Goal: Transaction & Acquisition: Download file/media

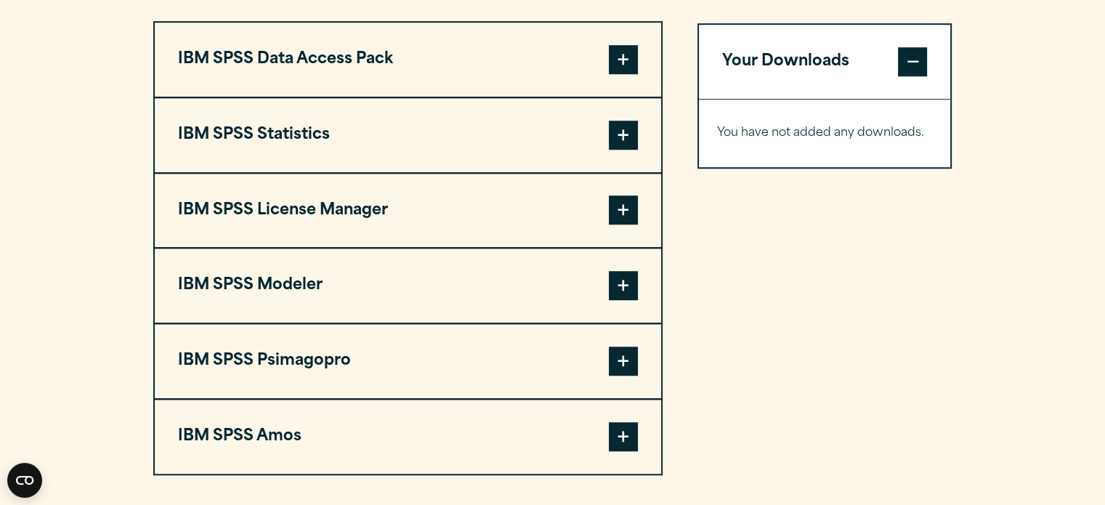
scroll to position [1162, 0]
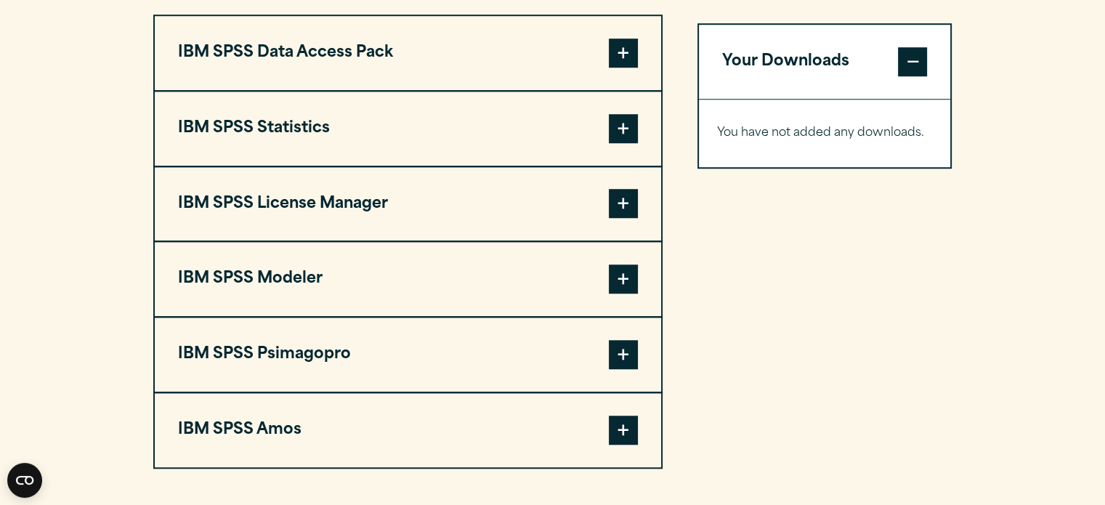
click at [241, 270] on button "IBM SPSS Modeler" at bounding box center [408, 279] width 506 height 74
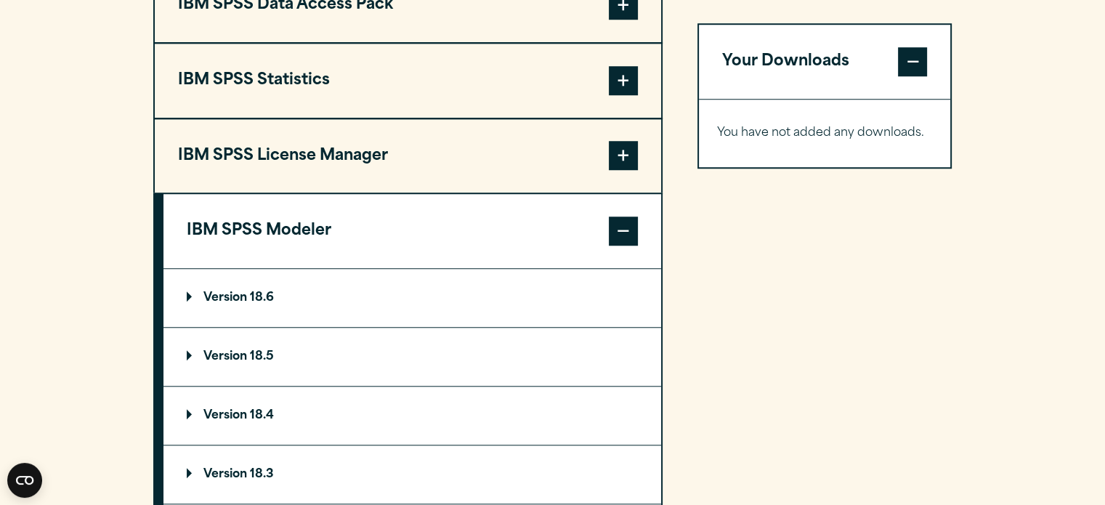
scroll to position [1308, 0]
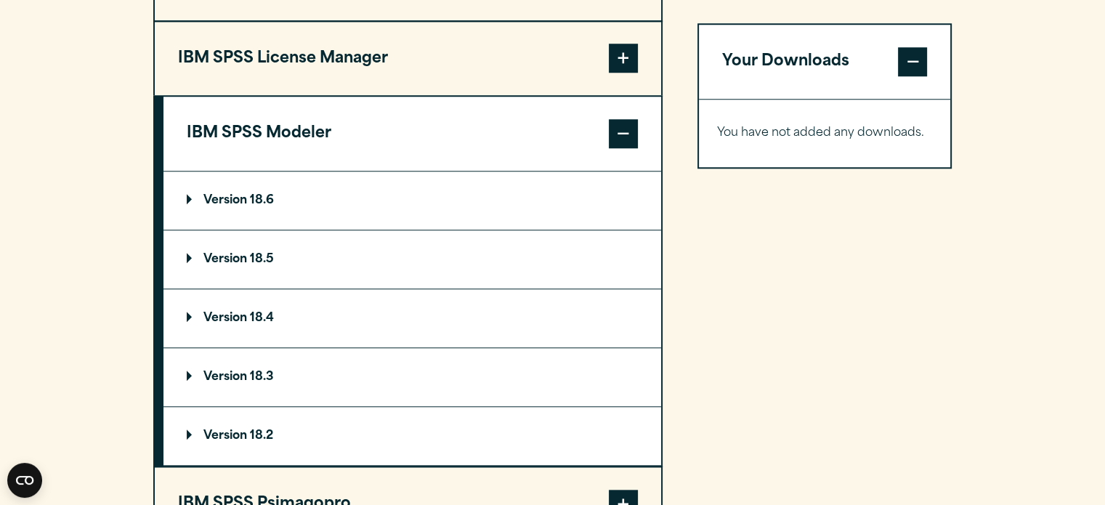
click at [264, 195] on p "Version 18.6" at bounding box center [230, 201] width 87 height 12
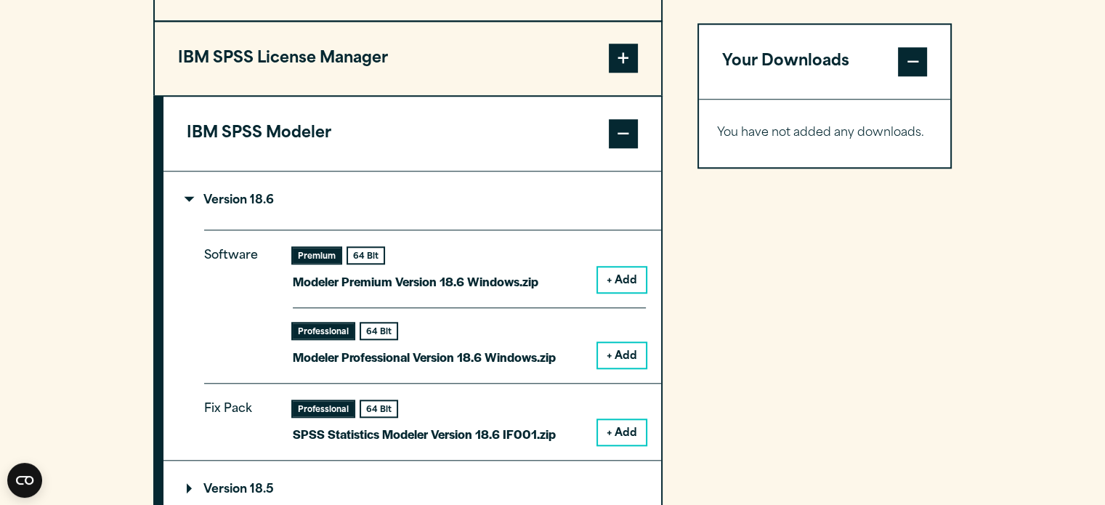
click at [474, 272] on p "Modeler Premium Version 18.6 Windows.zip" at bounding box center [416, 281] width 246 height 21
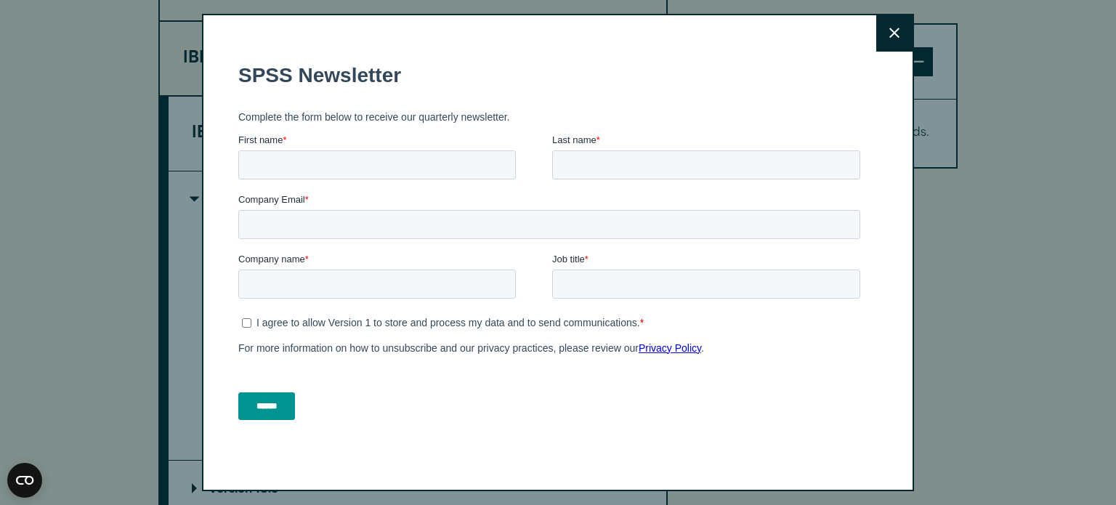
click at [620, 264] on form "SPSS Newsletter Complete the form below to receive our quarterly newsletter. Fi…" at bounding box center [552, 240] width 628 height 382
click at [883, 37] on button "Close" at bounding box center [894, 33] width 36 height 36
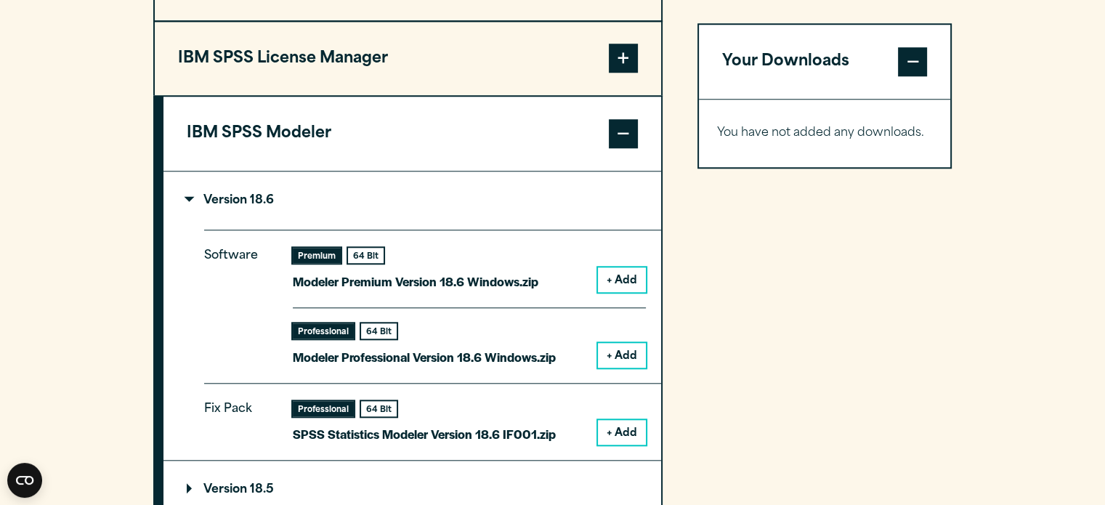
click at [620, 279] on button "+ Add" at bounding box center [622, 279] width 48 height 25
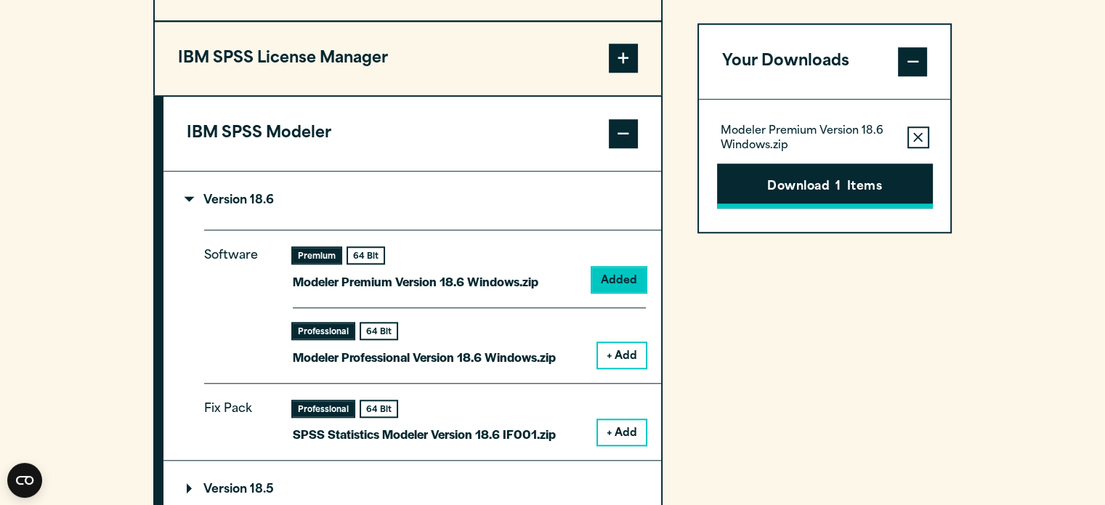
click at [806, 178] on button "Download 1 Items" at bounding box center [825, 185] width 216 height 45
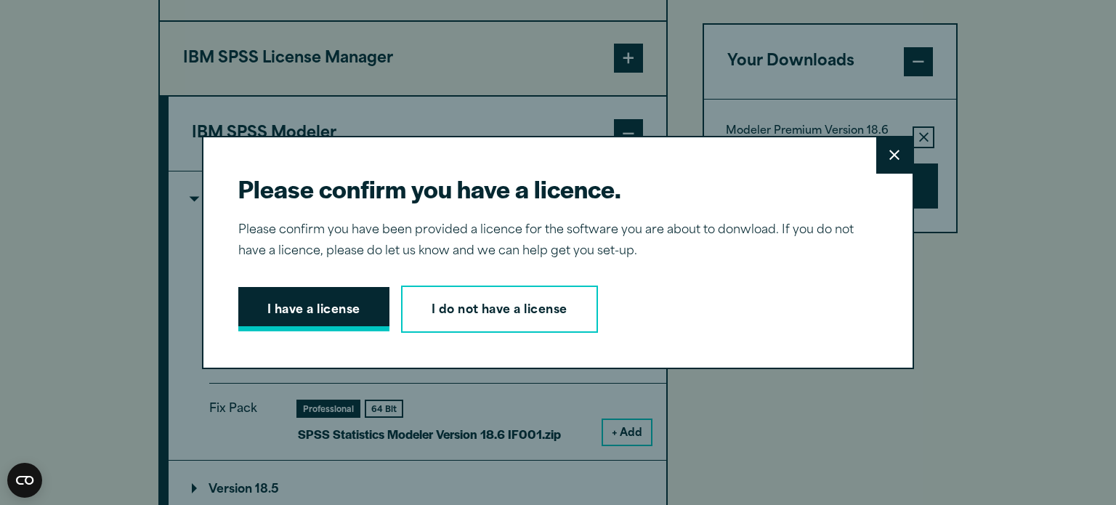
click at [363, 301] on button "I have a license" at bounding box center [313, 309] width 151 height 45
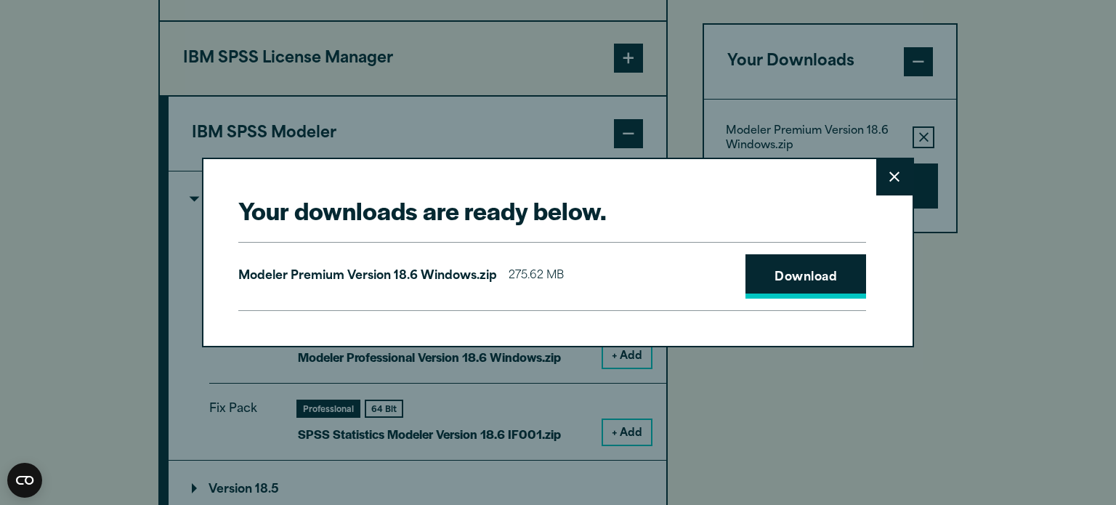
click at [789, 275] on link "Download" at bounding box center [805, 276] width 121 height 45
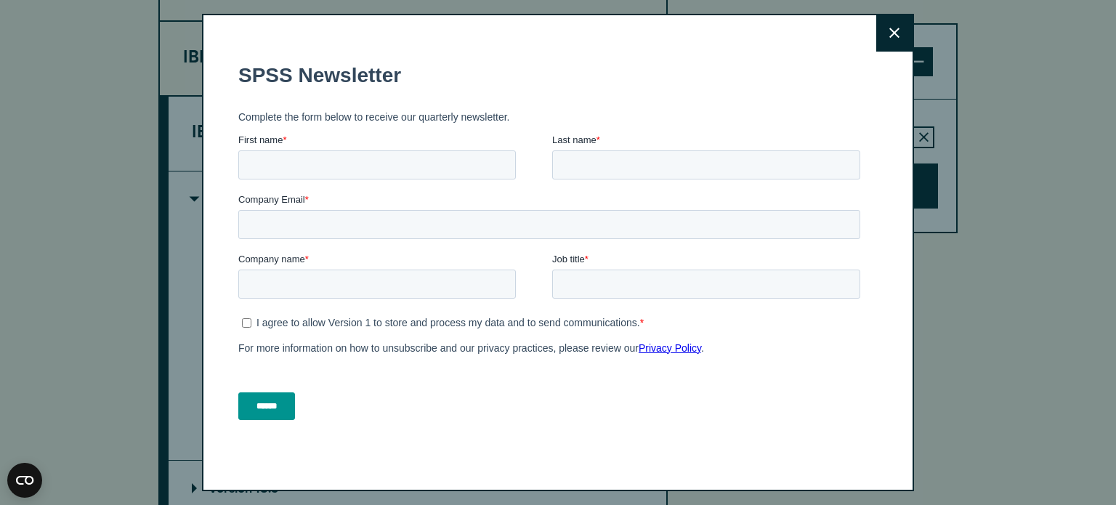
click at [892, 37] on icon at bounding box center [894, 33] width 10 height 11
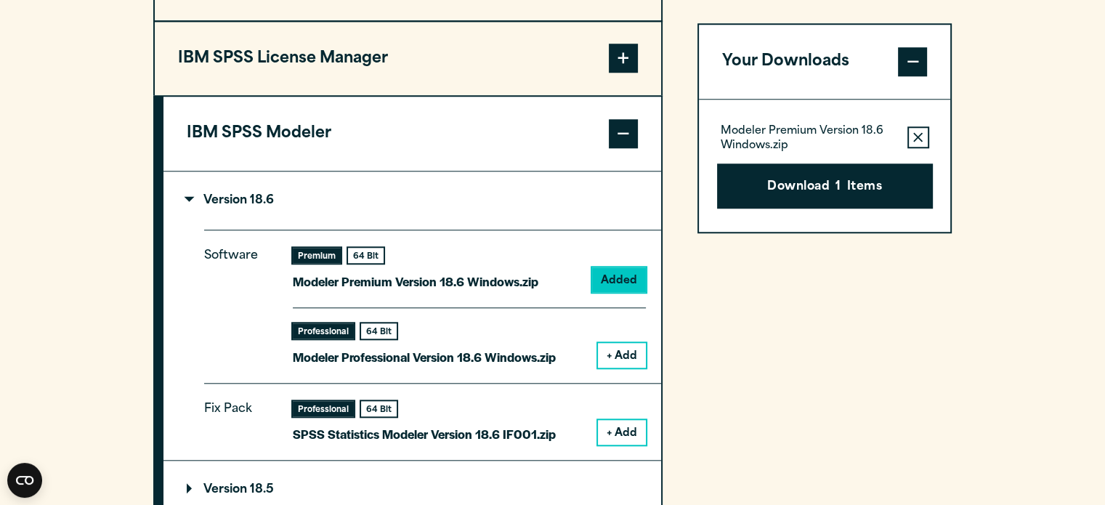
click at [623, 356] on button "+ Add" at bounding box center [622, 355] width 48 height 25
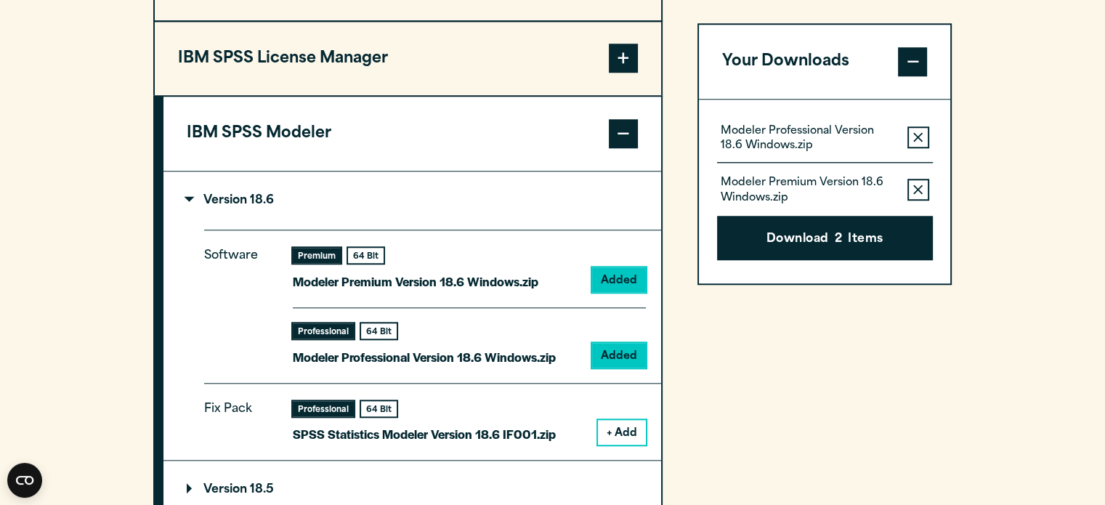
click at [922, 185] on icon "button" at bounding box center [917, 190] width 9 height 10
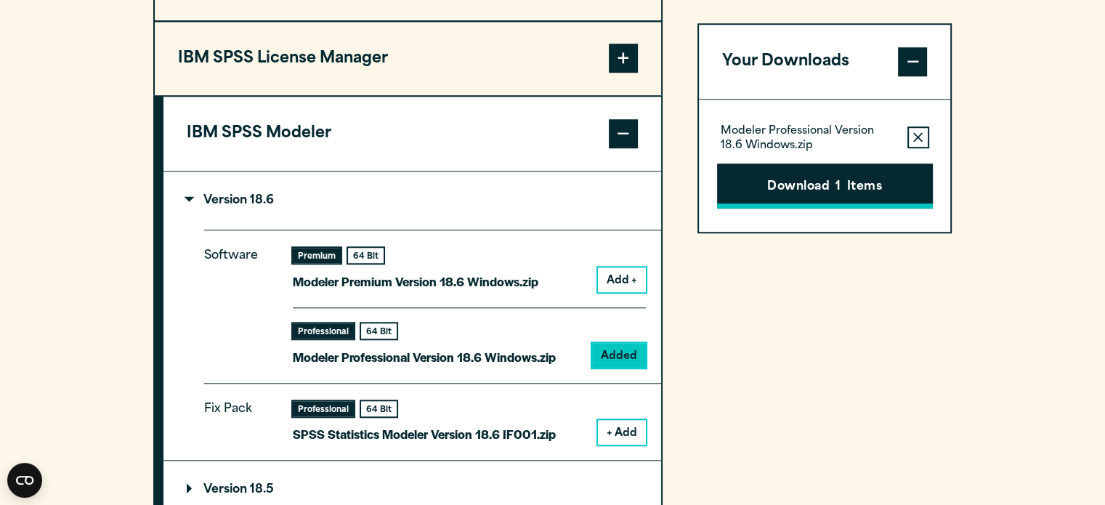
click at [810, 191] on button "Download 1 Items" at bounding box center [825, 185] width 216 height 45
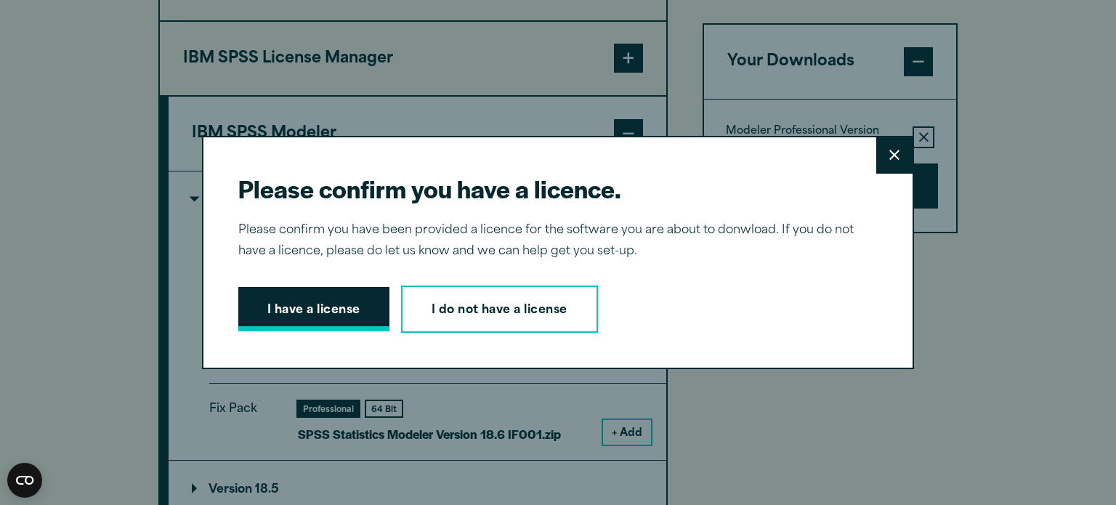
click at [370, 310] on button "I have a license" at bounding box center [313, 309] width 151 height 45
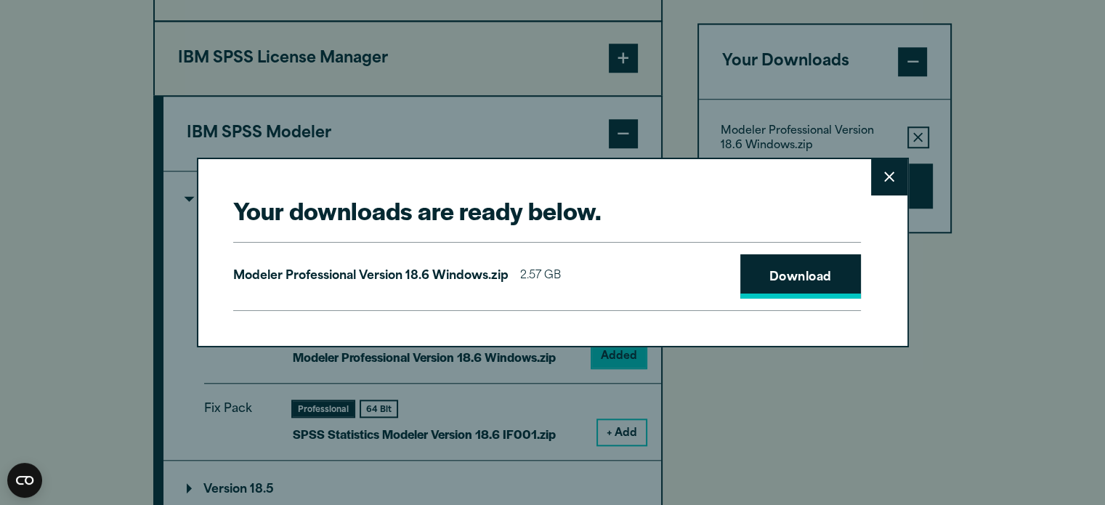
click at [811, 271] on link "Download" at bounding box center [800, 276] width 121 height 45
click at [886, 185] on button "Close" at bounding box center [889, 177] width 36 height 36
